Goal: Obtain resource: Obtain resource

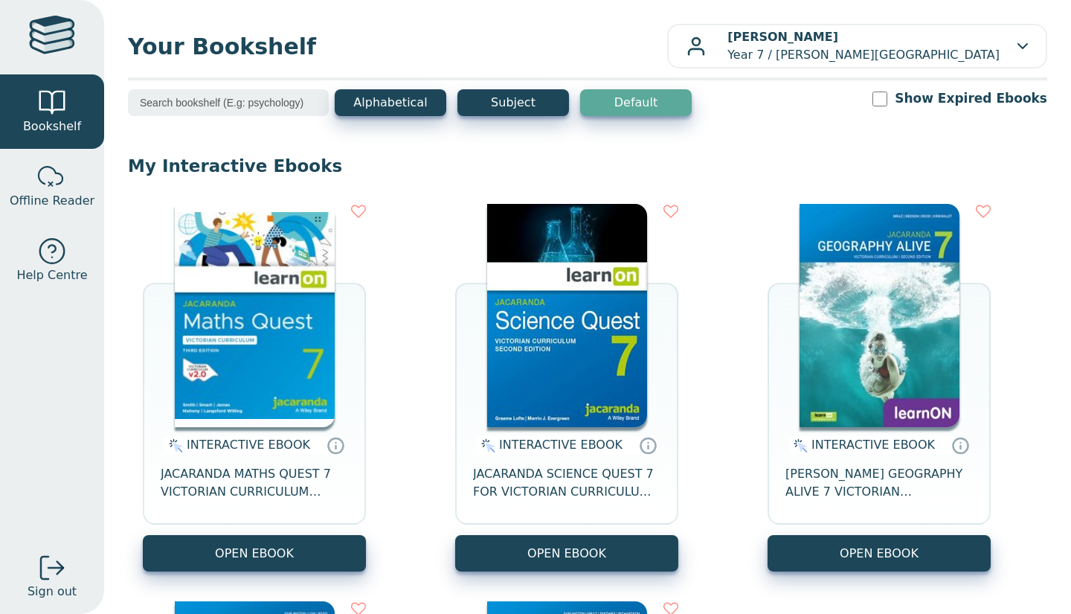
click at [359, 558] on button "OPEN EBOOK" at bounding box center [254, 553] width 223 height 36
click at [487, 556] on button "OPEN EBOOK" at bounding box center [566, 553] width 223 height 36
